Goal: Feedback & Contribution: Submit feedback/report problem

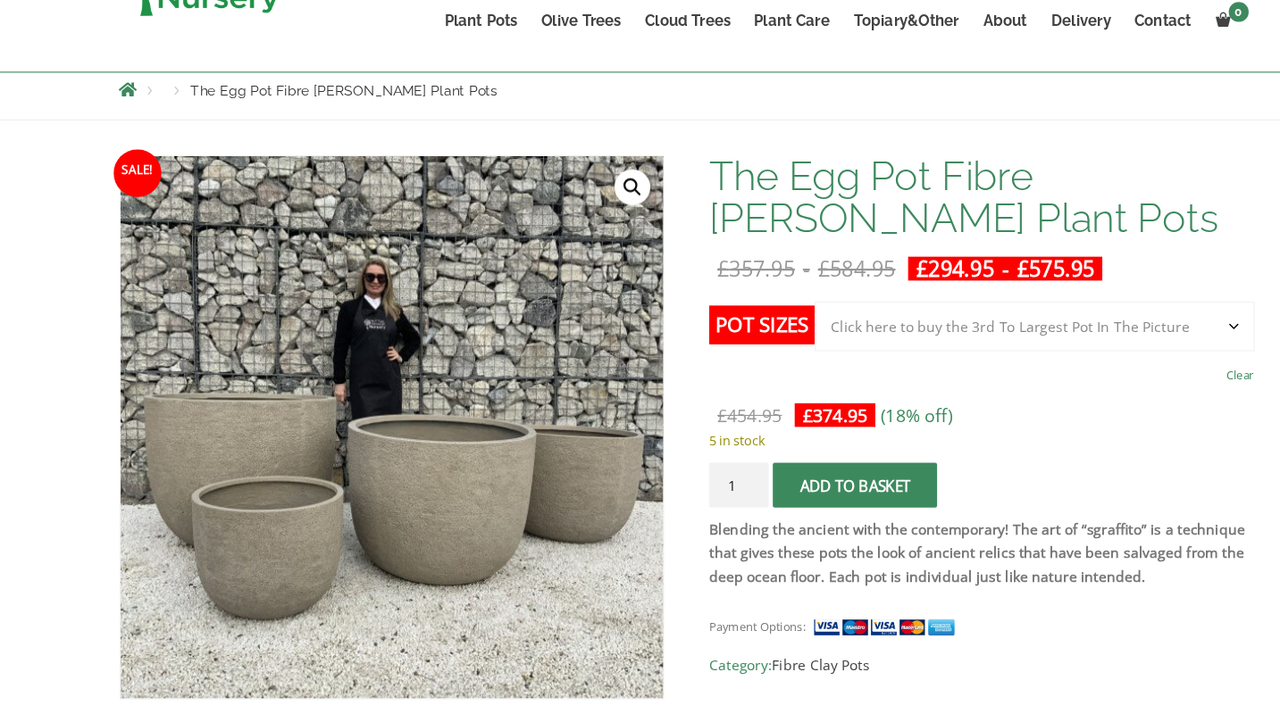
scroll to position [201, 0]
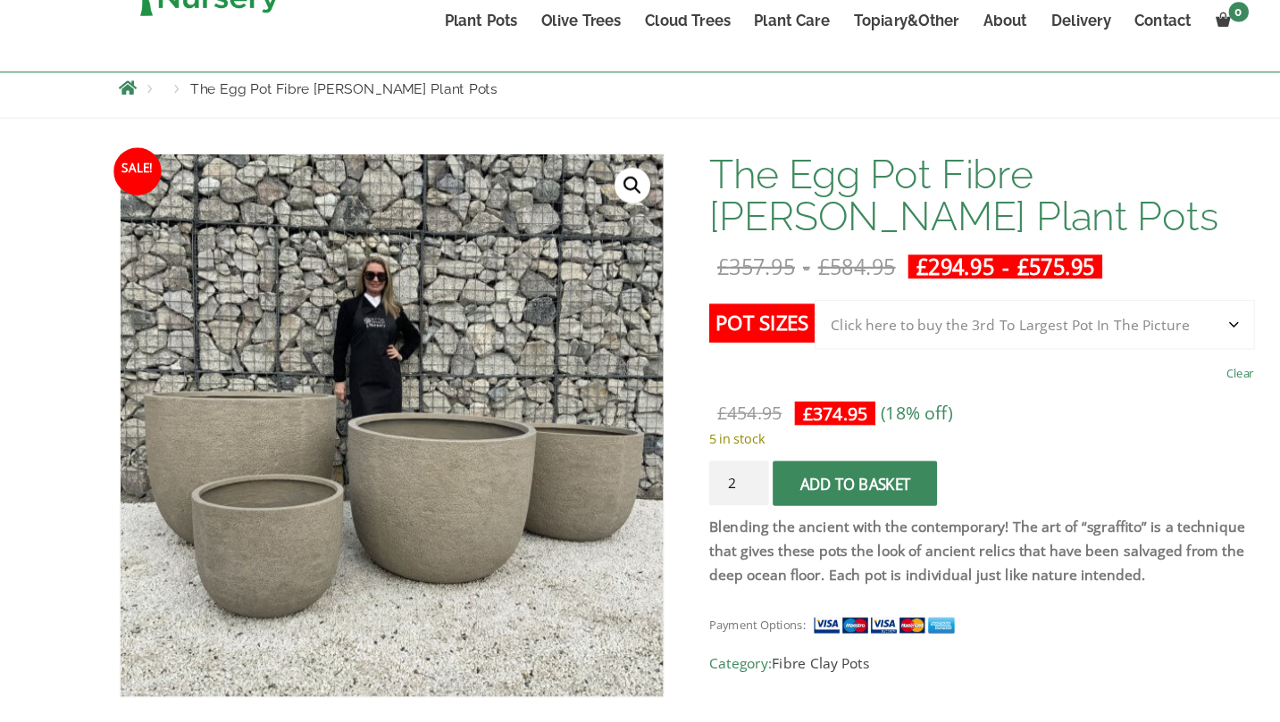
type input "2"
click at [699, 502] on input "2" at bounding box center [687, 508] width 54 height 40
click at [791, 508] on span "submit" at bounding box center [791, 508] width 0 height 0
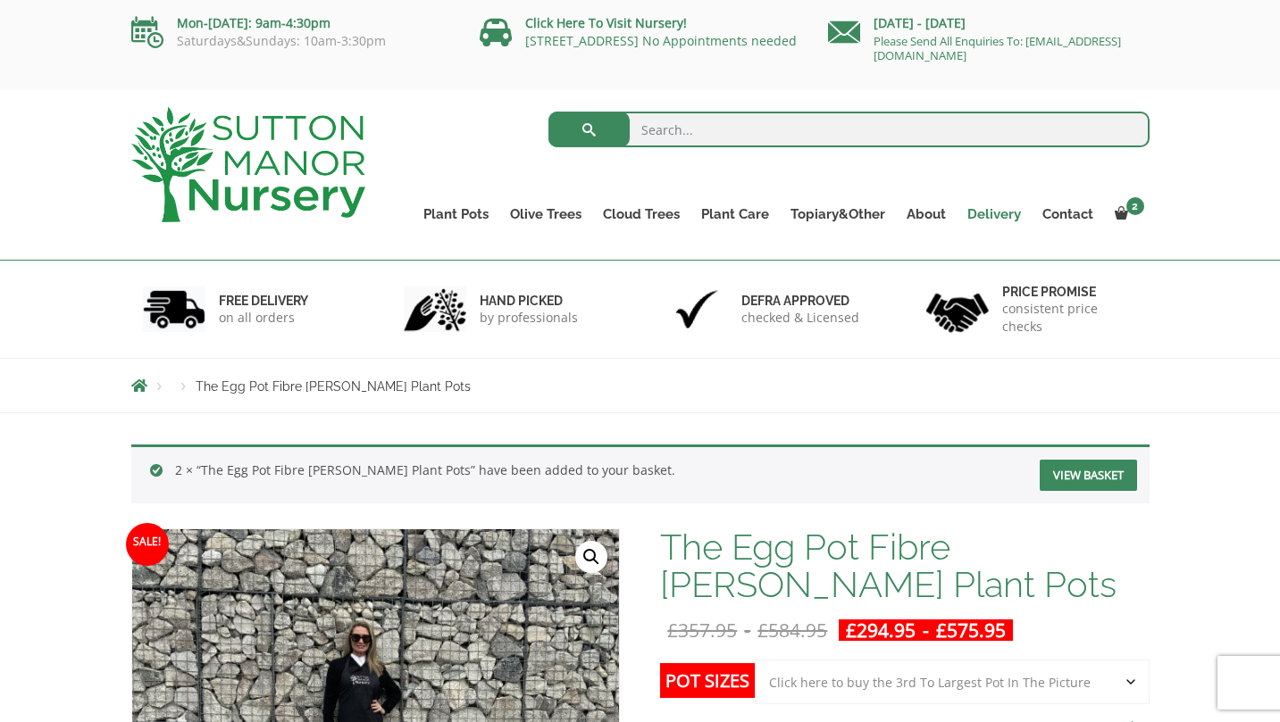
click at [976, 211] on link "Delivery" at bounding box center [993, 214] width 75 height 25
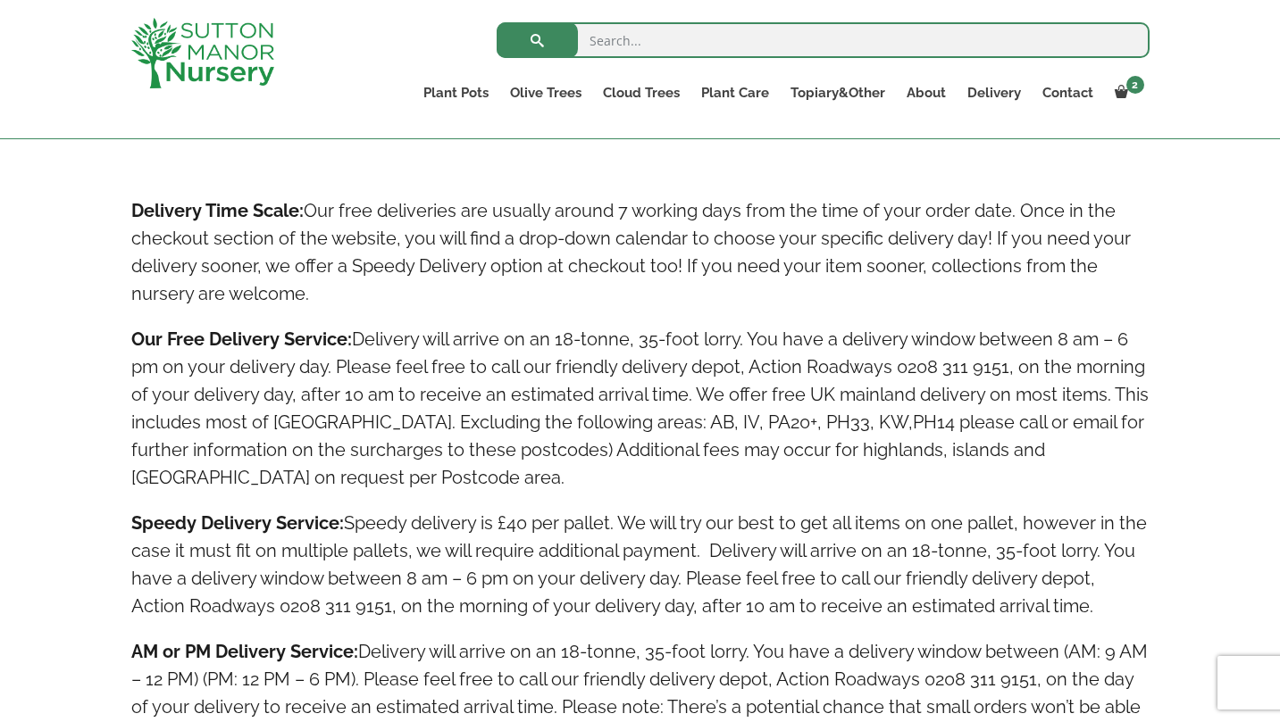
scroll to position [938, 0]
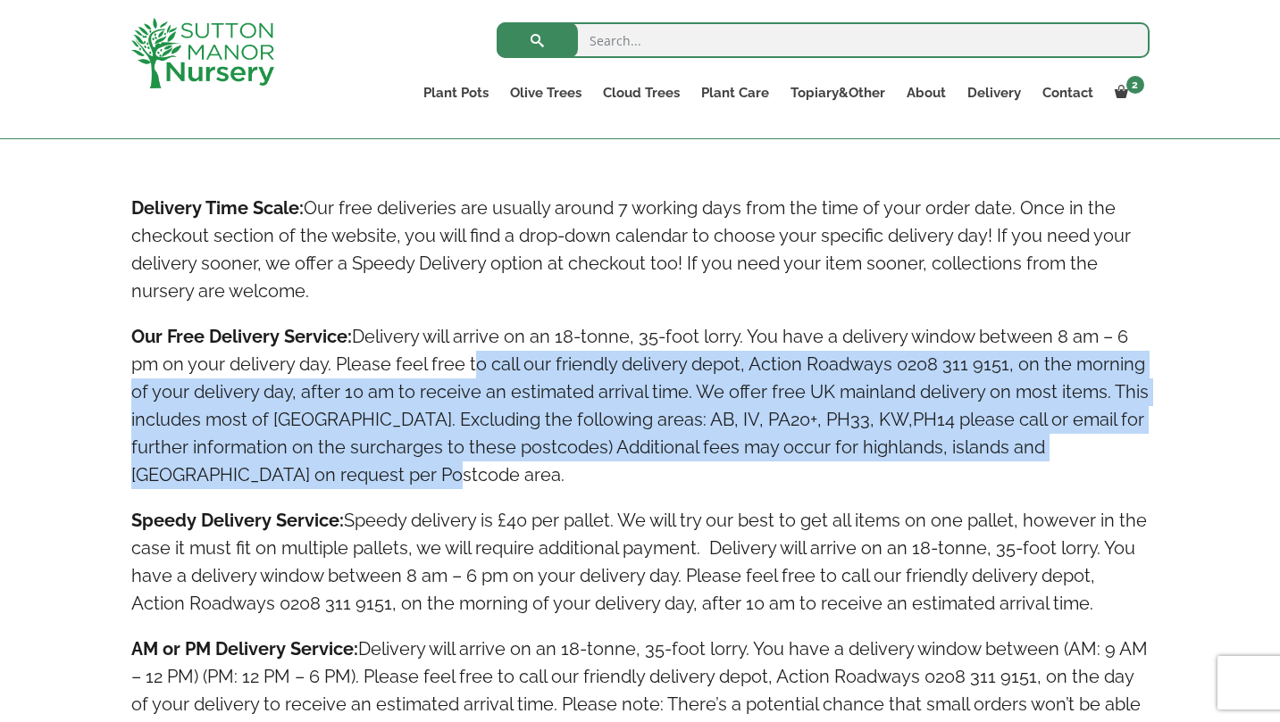
drag, startPoint x: 466, startPoint y: 371, endPoint x: 662, endPoint y: 474, distance: 221.3
click at [662, 474] on h4 "Our Free Delivery Service: Delivery will arrive on an 18-tonne, 35-foot lorry. …" at bounding box center [640, 406] width 1018 height 166
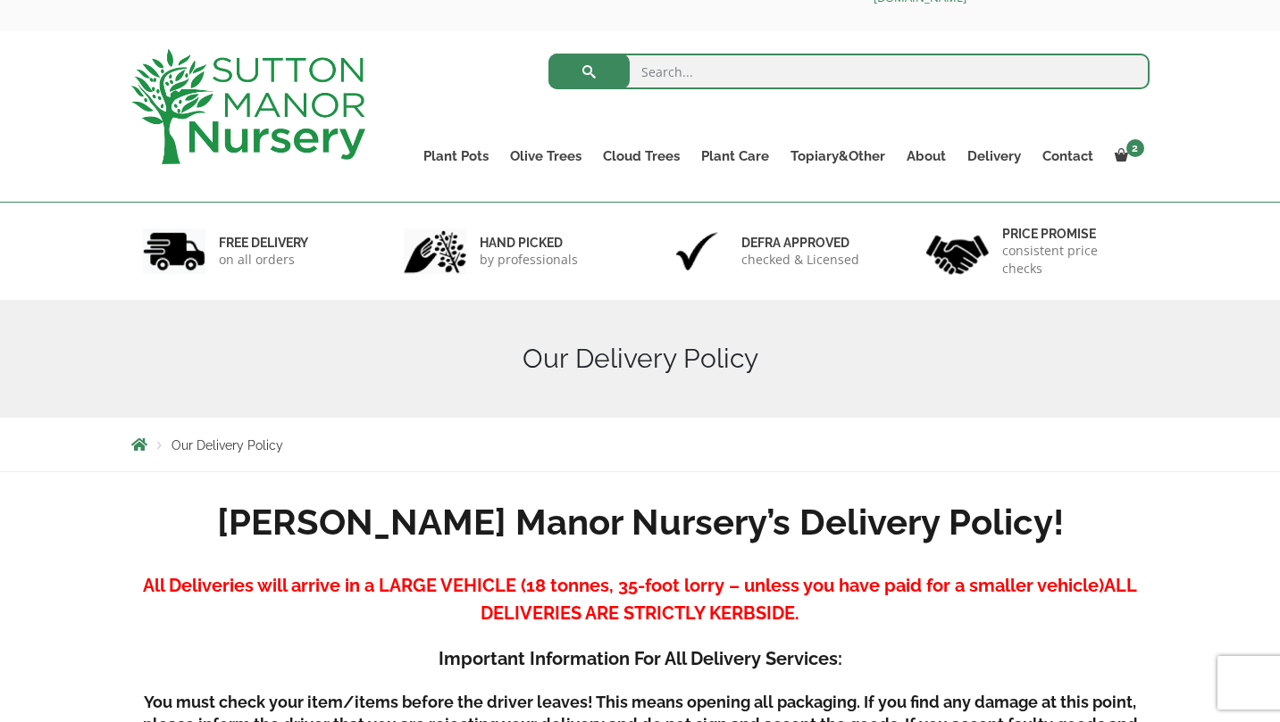
scroll to position [0, 0]
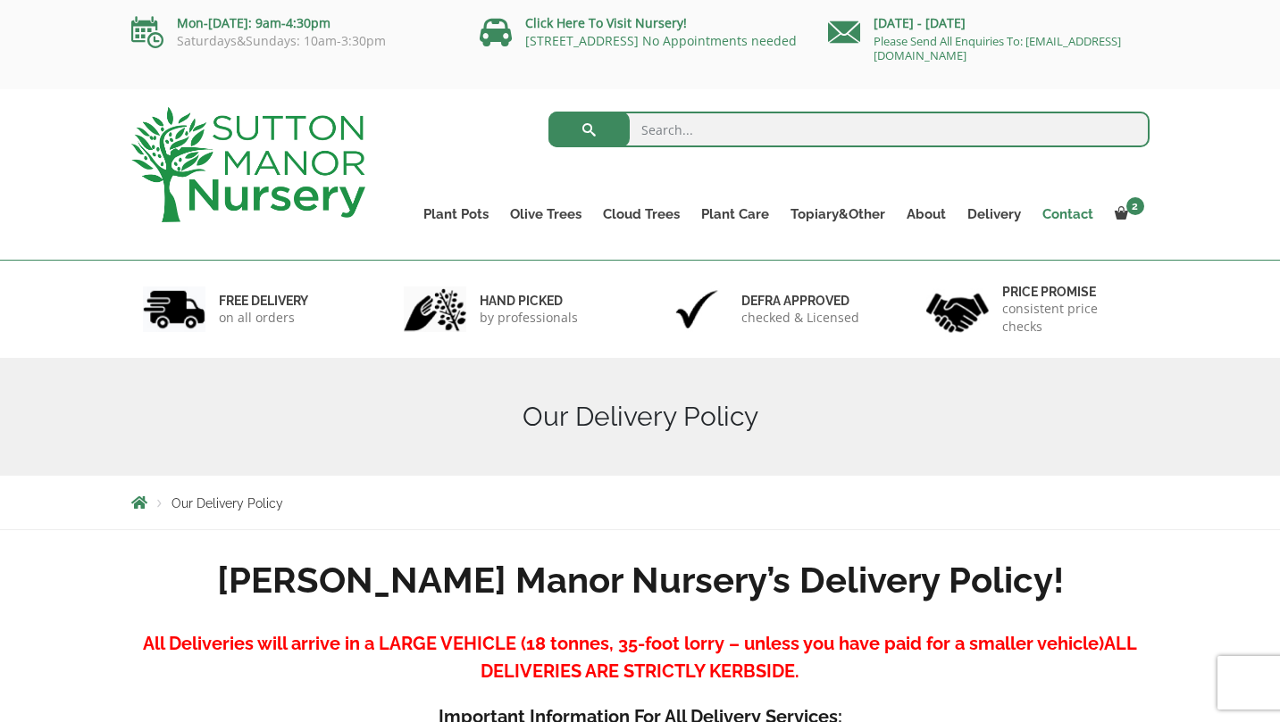
click at [1056, 214] on link "Contact" at bounding box center [1068, 214] width 72 height 25
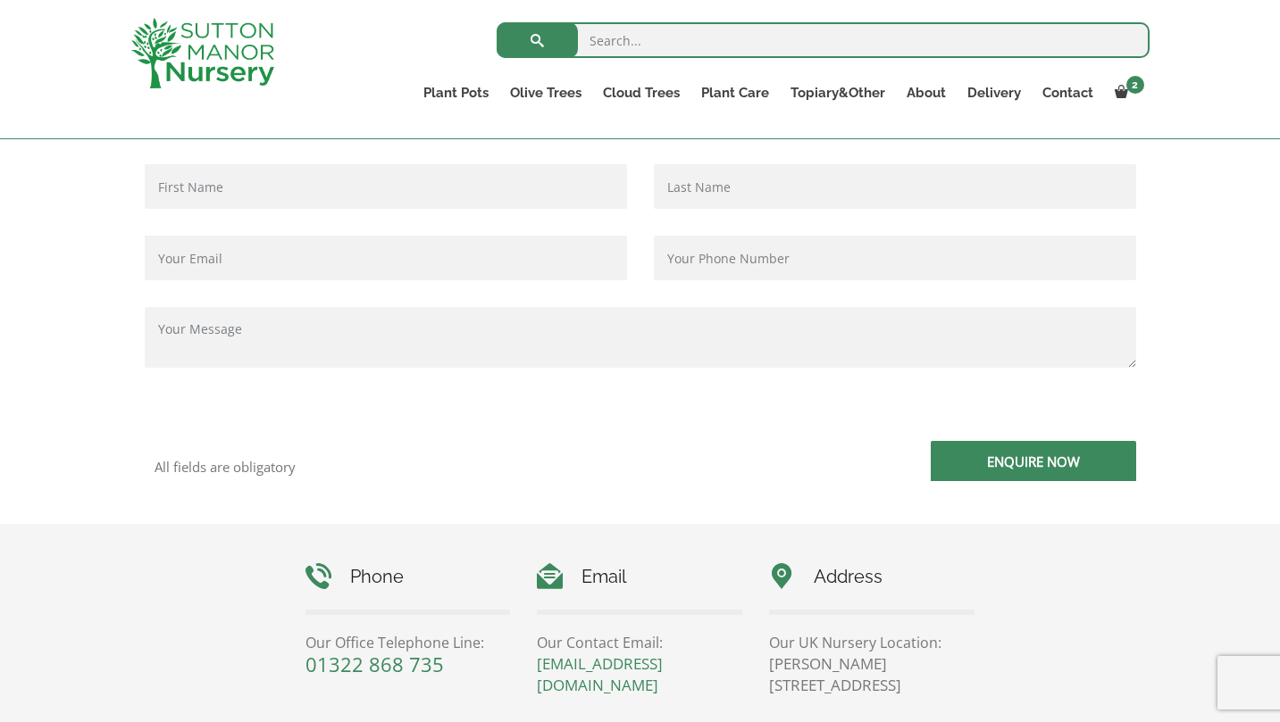
scroll to position [465, 0]
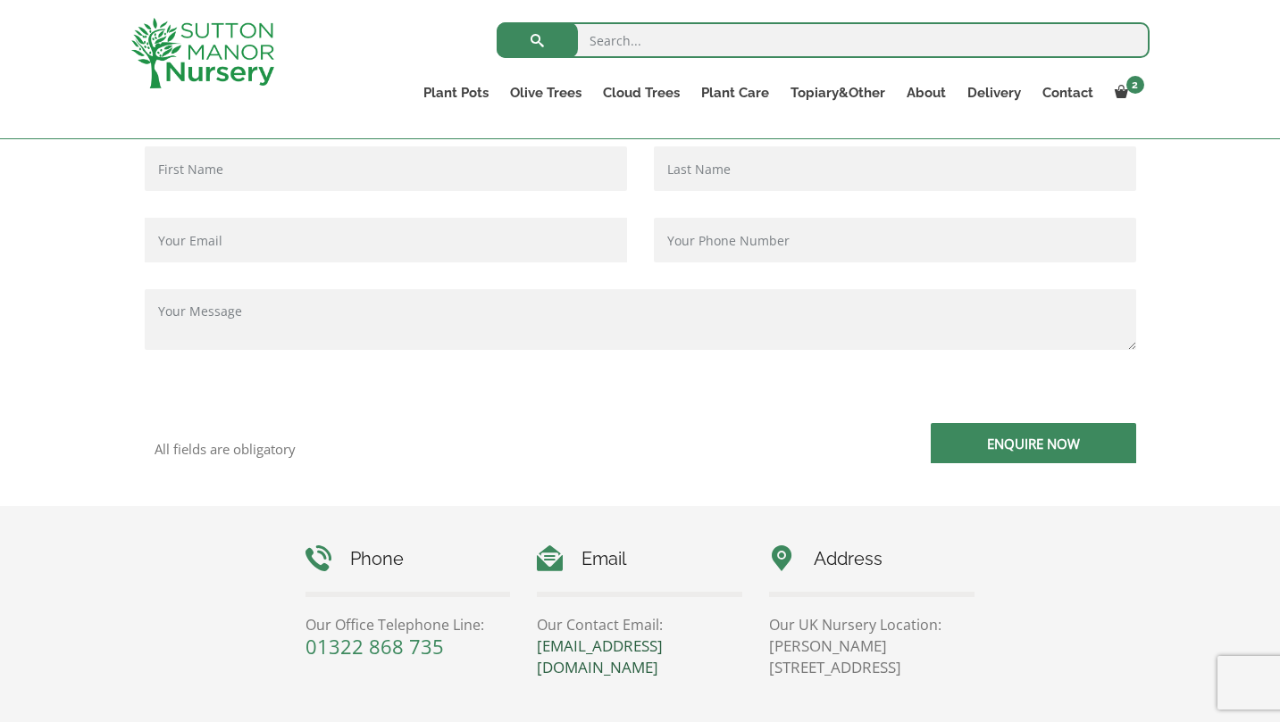
click at [663, 647] on link "[EMAIL_ADDRESS][DOMAIN_NAME]" at bounding box center [600, 657] width 126 height 42
click at [261, 163] on input "Contact form" at bounding box center [386, 168] width 482 height 45
type input "[PERSON_NAME]"
drag, startPoint x: 305, startPoint y: 242, endPoint x: 143, endPoint y: 240, distance: 162.5
click at [143, 240] on div "[PERSON_NAME] [PERSON_NAME][EMAIL_ADDRESS][PERSON_NAME][DOMAIN_NAME]" at bounding box center [385, 217] width 509 height 143
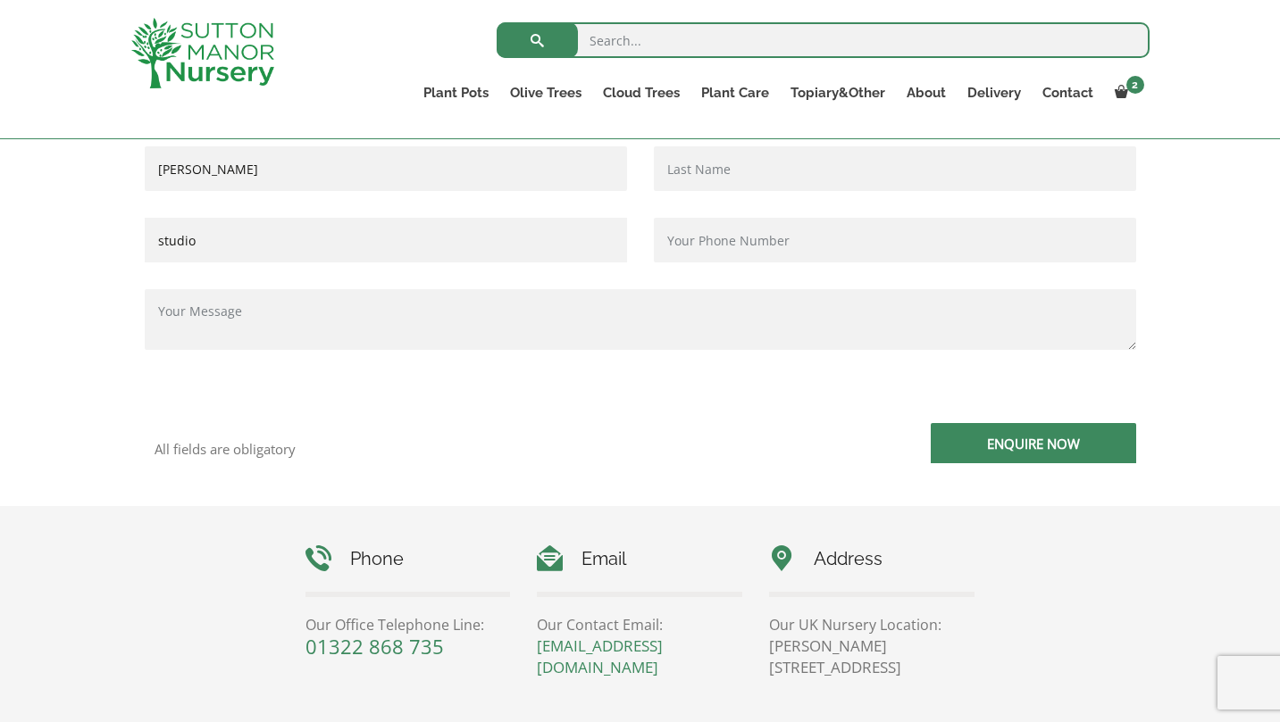
type input "[EMAIL_ADDRESS][DOMAIN_NAME]"
click at [753, 164] on input "Contact form" at bounding box center [895, 168] width 482 height 45
type input "[PERSON_NAME]"
click at [364, 156] on input "[PERSON_NAME]" at bounding box center [386, 168] width 482 height 45
click at [288, 167] on input "[PERSON_NAME]" at bounding box center [386, 168] width 482 height 45
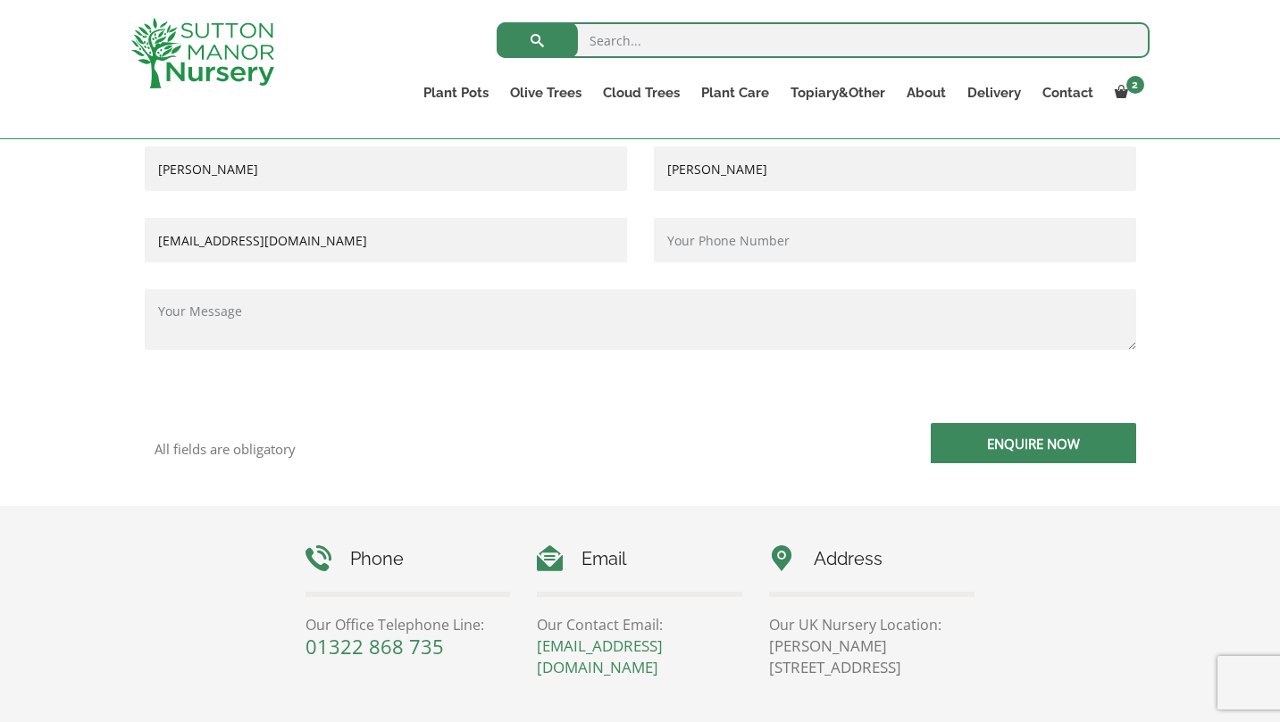
type input "[PERSON_NAME]"
click at [833, 242] on input "Contact form" at bounding box center [895, 240] width 482 height 45
type input "07968200363"
click at [497, 316] on textarea "Contact form" at bounding box center [640, 319] width 991 height 61
click at [272, 311] on textarea "Good afternoon, I am a garden designer - my website is https://chalcot.london." at bounding box center [640, 319] width 991 height 61
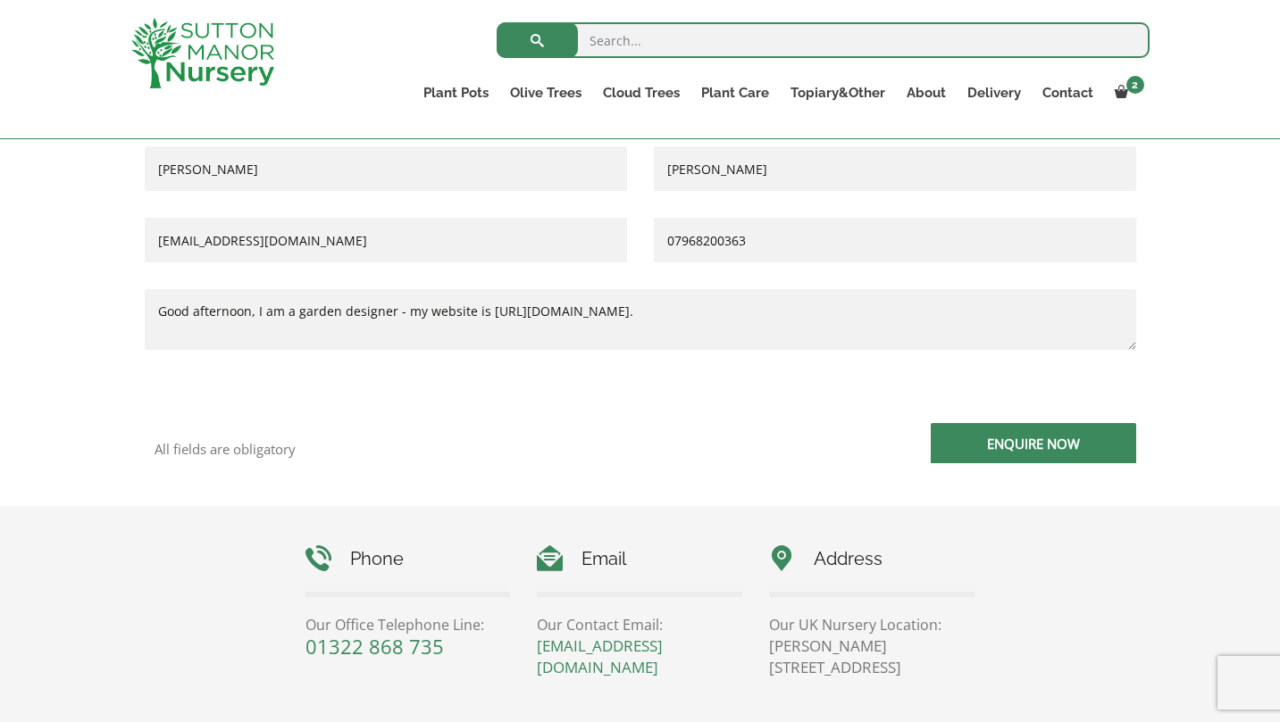
click at [272, 311] on textarea "Good afternoon, I am a garden designer - my website is https://chalcot.london." at bounding box center [640, 319] width 991 height 61
click at [391, 313] on textarea "Good afternoon, I run a garden designer - my website is https://chalcot.london." at bounding box center [640, 319] width 991 height 61
click at [863, 313] on textarea "Good afternoon, I run a garden design business called Chalcot Garden Design - m…" at bounding box center [640, 319] width 991 height 61
type textarea "Good afternoon, I run a garden design business called Chalcot Garden Design - m…"
click at [1029, 445] on input "Enquire Now" at bounding box center [1033, 443] width 205 height 40
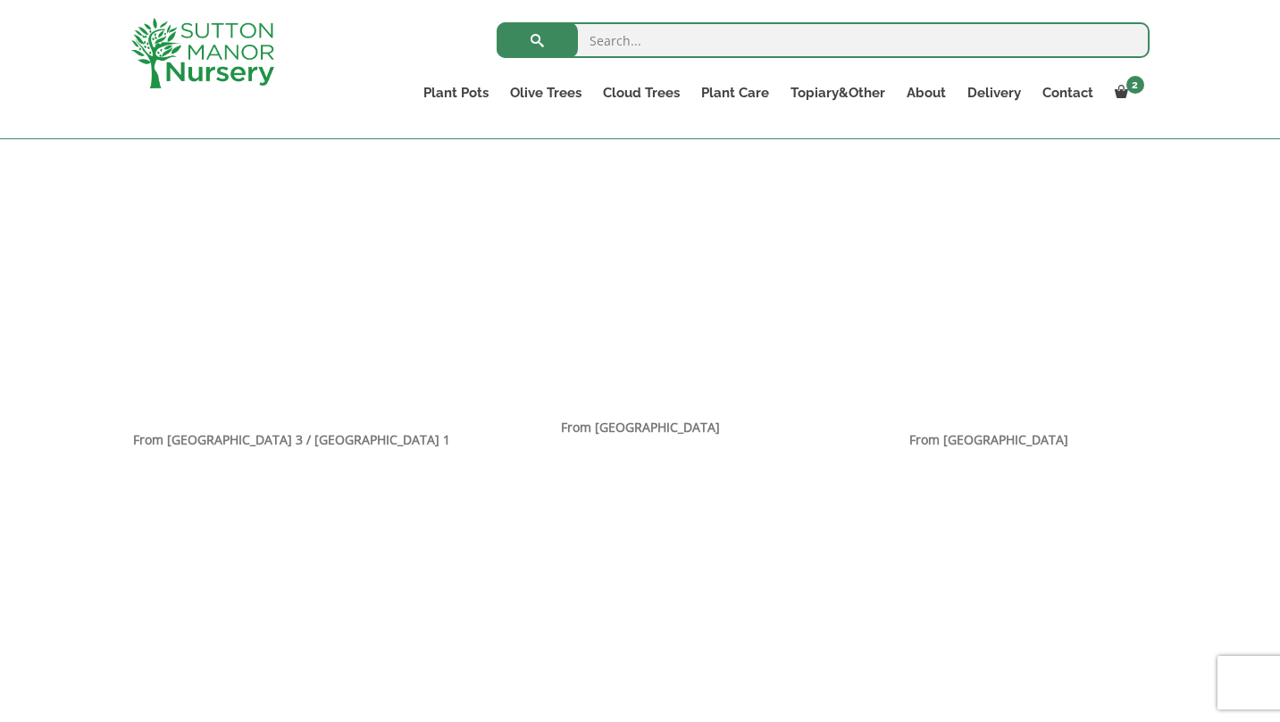
scroll to position [1208, 0]
